Goal: Find specific fact: Find specific fact

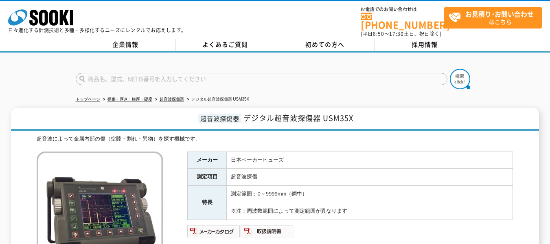
click at [287, 155] on td "日本ベーカーヒューズ" at bounding box center [370, 159] width 286 height 17
drag, startPoint x: 292, startPoint y: 156, endPoint x: 228, endPoint y: 156, distance: 63.5
click at [228, 156] on td "日本ベーカーヒューズ" at bounding box center [370, 159] width 286 height 17
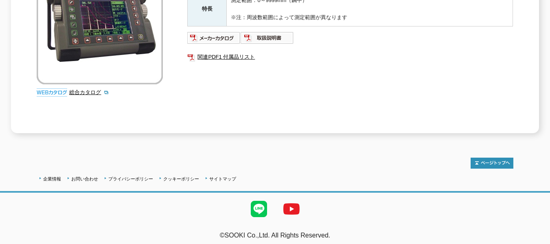
scroll to position [31, 0]
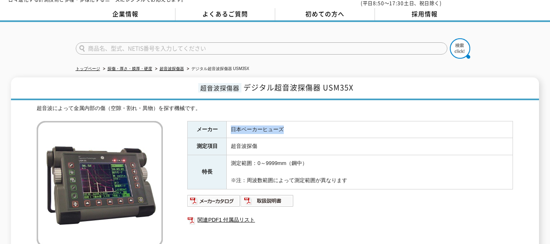
copy td "日本ベーカーヒューズ"
click at [257, 146] on td "超音波探傷" at bounding box center [370, 146] width 286 height 17
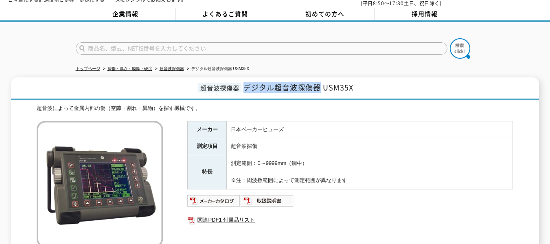
drag, startPoint x: 247, startPoint y: 82, endPoint x: 320, endPoint y: 83, distance: 73.7
click at [320, 83] on span "デジタル超音波探傷器 USM35X" at bounding box center [298, 87] width 110 height 11
copy span "デジタル超音波探傷器"
drag, startPoint x: 361, startPoint y: 79, endPoint x: 356, endPoint y: 85, distance: 7.8
click at [362, 80] on h1 "超音波探傷器 デジタル超音波探傷器 USM35X" at bounding box center [275, 88] width 528 height 23
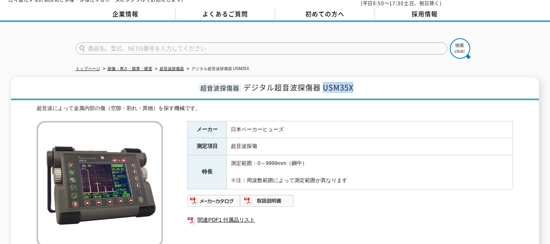
drag, startPoint x: 356, startPoint y: 85, endPoint x: 325, endPoint y: 85, distance: 30.9
click at [325, 85] on h1 "超音波探傷器 デジタル超音波探傷器 USM35X" at bounding box center [275, 88] width 528 height 23
copy span "USM35X"
